Goal: Navigation & Orientation: Find specific page/section

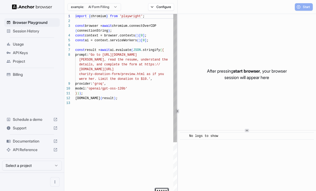
scroll to position [34, 0]
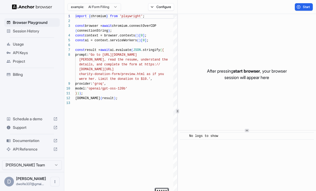
click at [306, 7] on span "Start" at bounding box center [305, 7] width 7 height 4
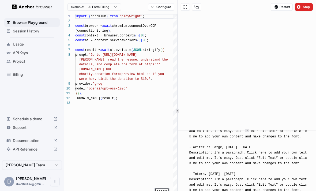
scroll to position [17, 0]
click at [21, 30] on span "Session History" at bounding box center [35, 30] width 45 height 5
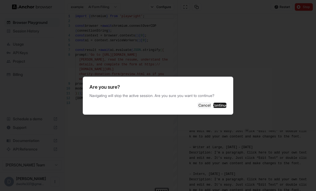
click at [197, 108] on button "Cancel" at bounding box center [203, 104] width 13 height 5
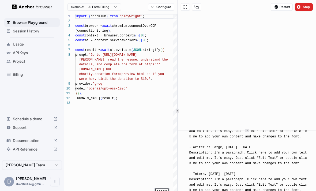
click at [12, 61] on div "Project" at bounding box center [31, 61] width 55 height 9
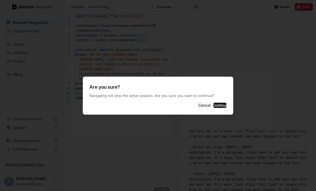
click at [197, 108] on button "Cancel" at bounding box center [203, 104] width 13 height 5
